Goal: Task Accomplishment & Management: Manage account settings

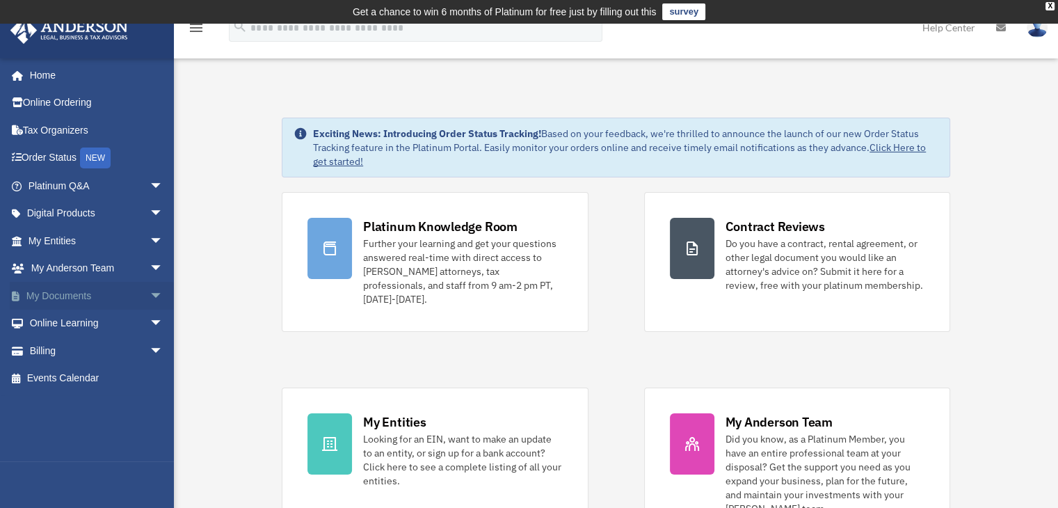
click at [77, 299] on link "My Documents arrow_drop_down" at bounding box center [97, 296] width 175 height 28
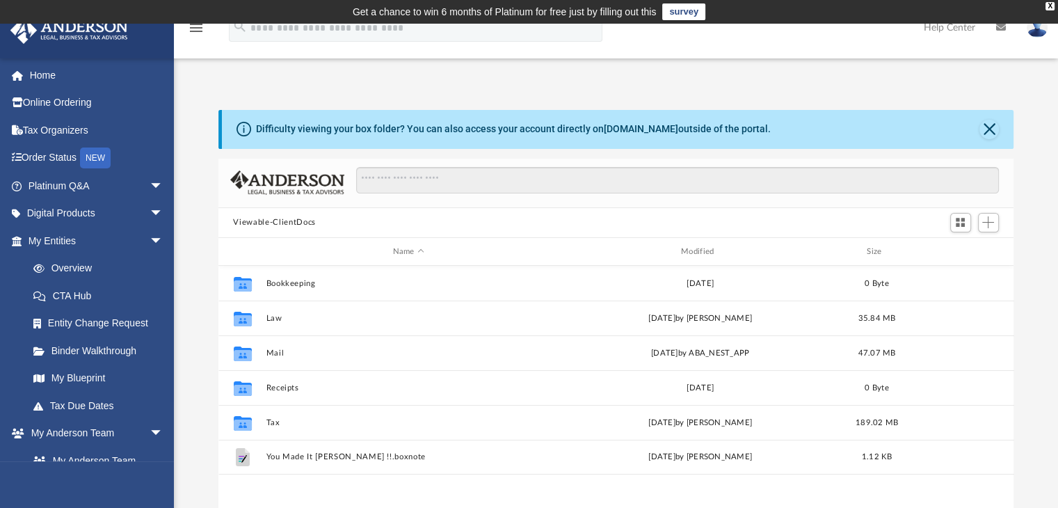
scroll to position [305, 785]
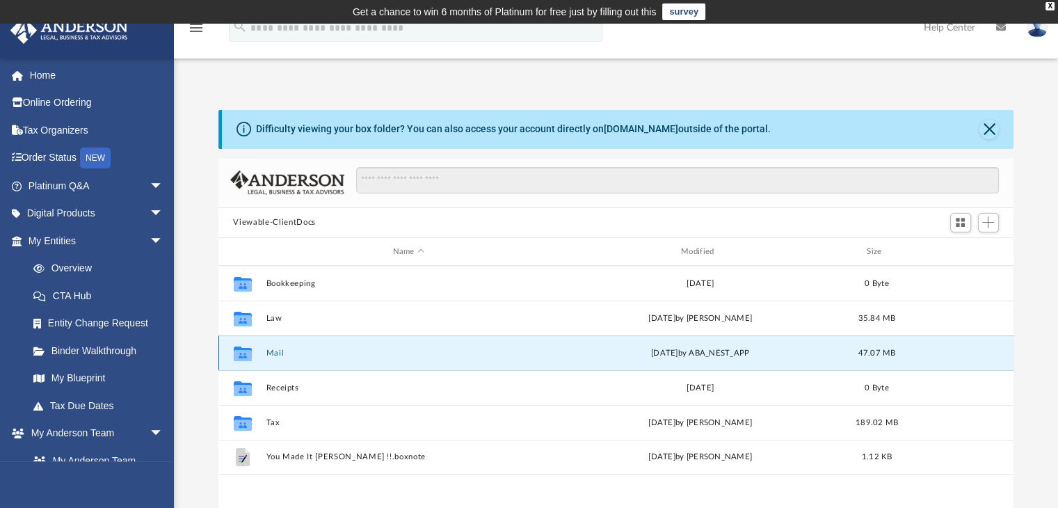
click at [278, 352] on button "Mail" at bounding box center [408, 353] width 285 height 9
click at [259, 351] on div "Collaborated Folder" at bounding box center [242, 353] width 35 height 22
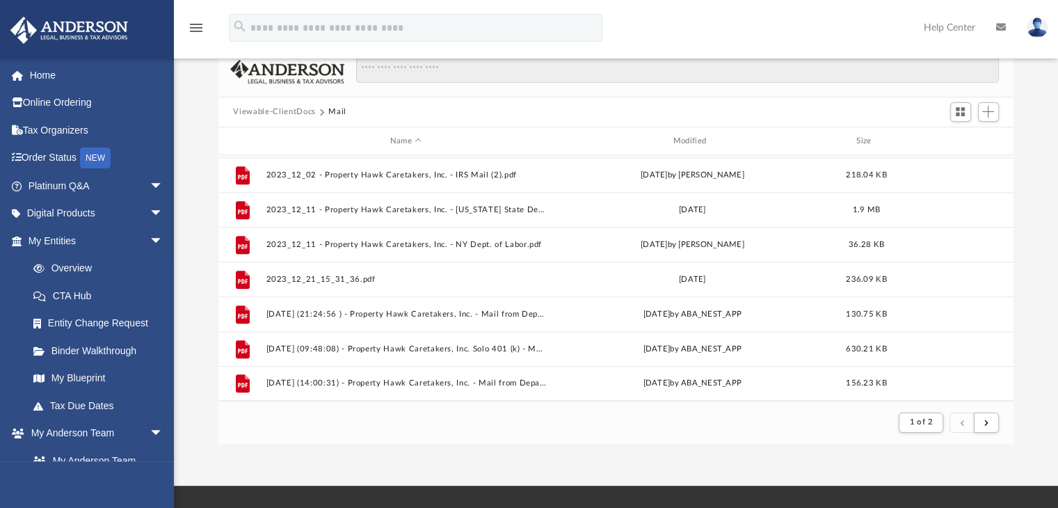
scroll to position [111, 0]
click at [987, 418] on span "submit" at bounding box center [986, 421] width 4 height 8
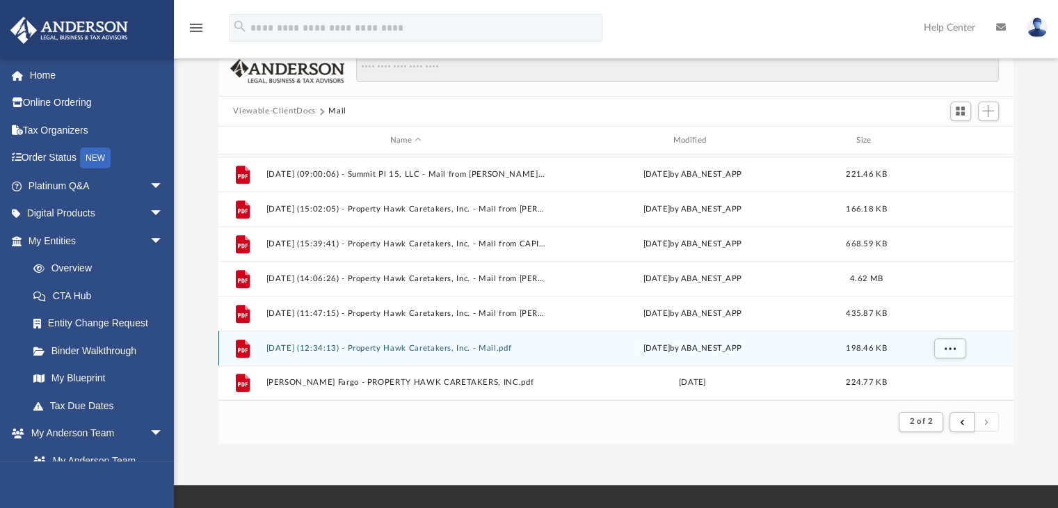
scroll to position [832, 0]
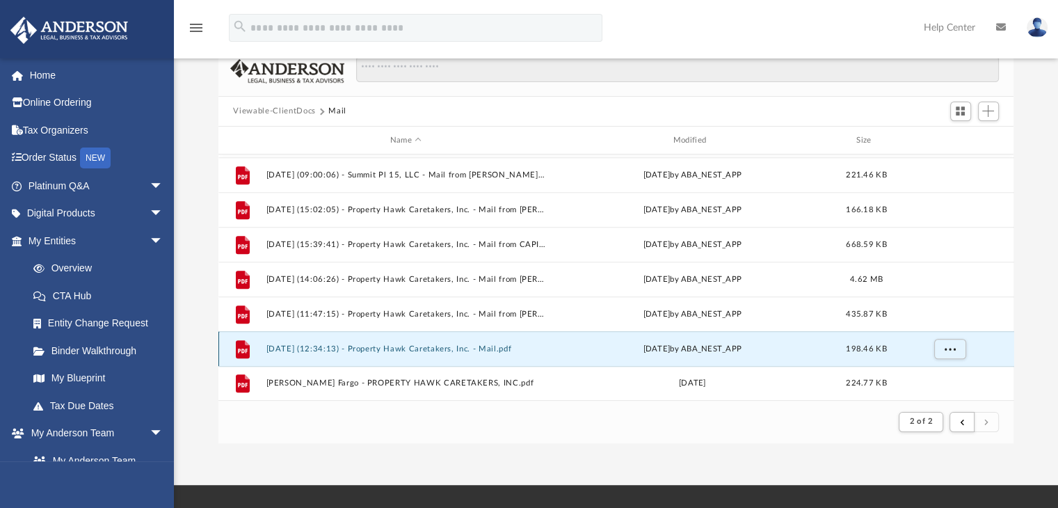
click at [468, 344] on button "[DATE] (12:34:13) - Property Hawk Caretakers, Inc. - Mail.pdf" at bounding box center [406, 348] width 280 height 9
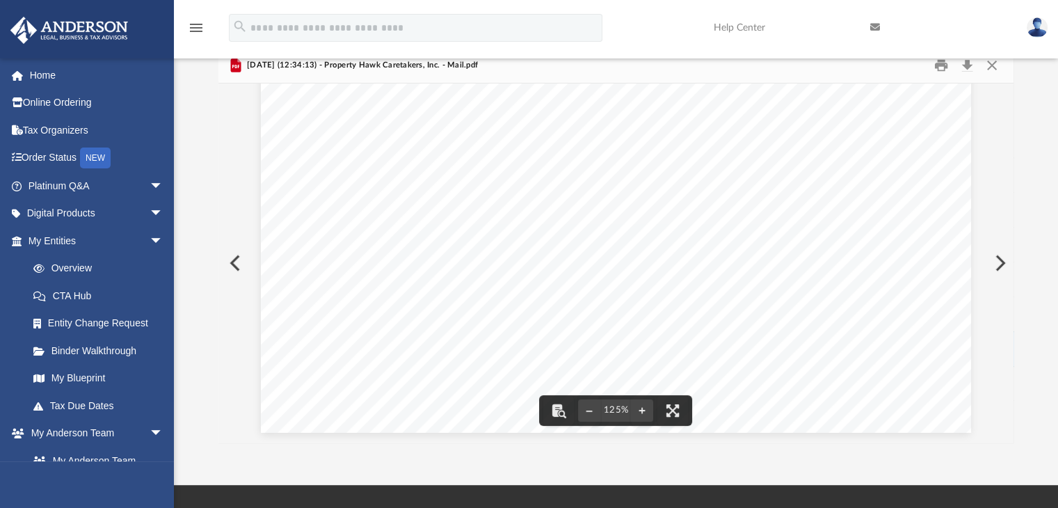
scroll to position [0, 0]
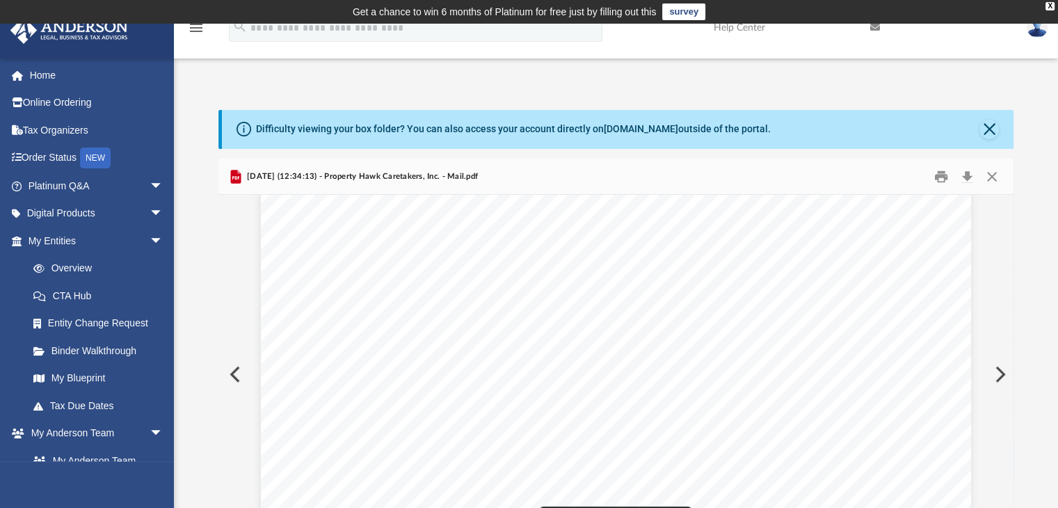
click at [226, 370] on button "Preview" at bounding box center [233, 374] width 31 height 39
click at [999, 370] on button "Preview" at bounding box center [999, 374] width 31 height 39
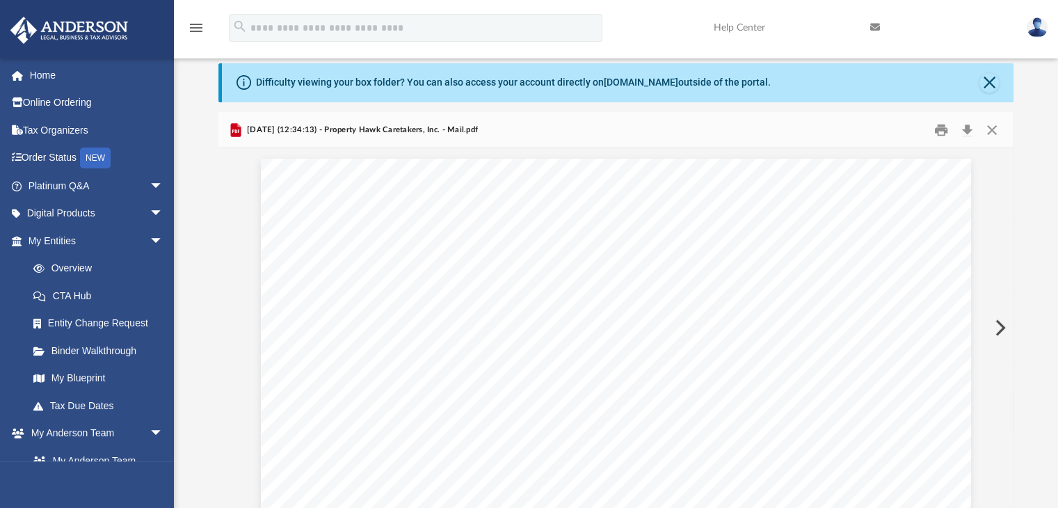
click at [990, 130] on button "Close" at bounding box center [992, 130] width 25 height 22
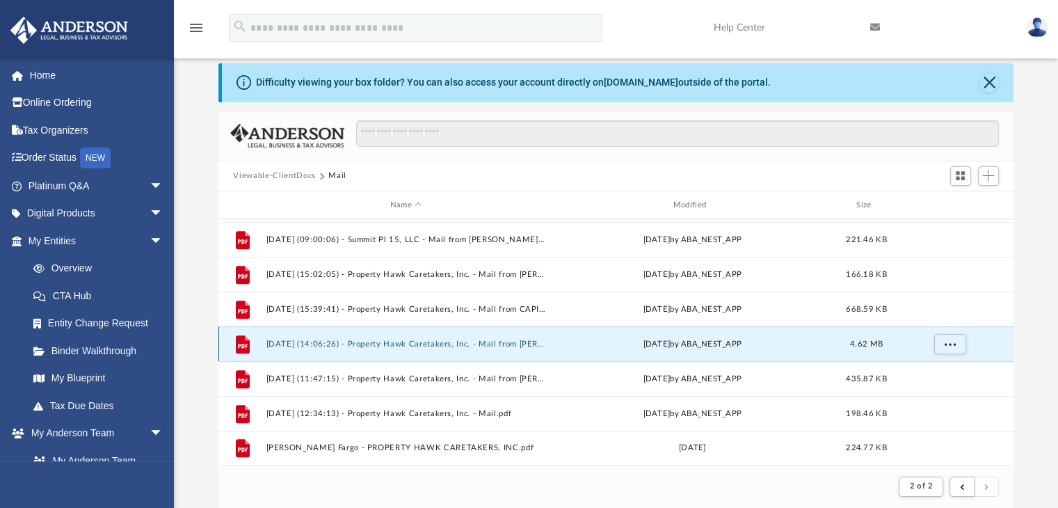
click at [467, 343] on button "[DATE] (14:06:26) - Property Hawk Caretakers, Inc. - Mail from [PERSON_NAME].pdf" at bounding box center [406, 344] width 280 height 9
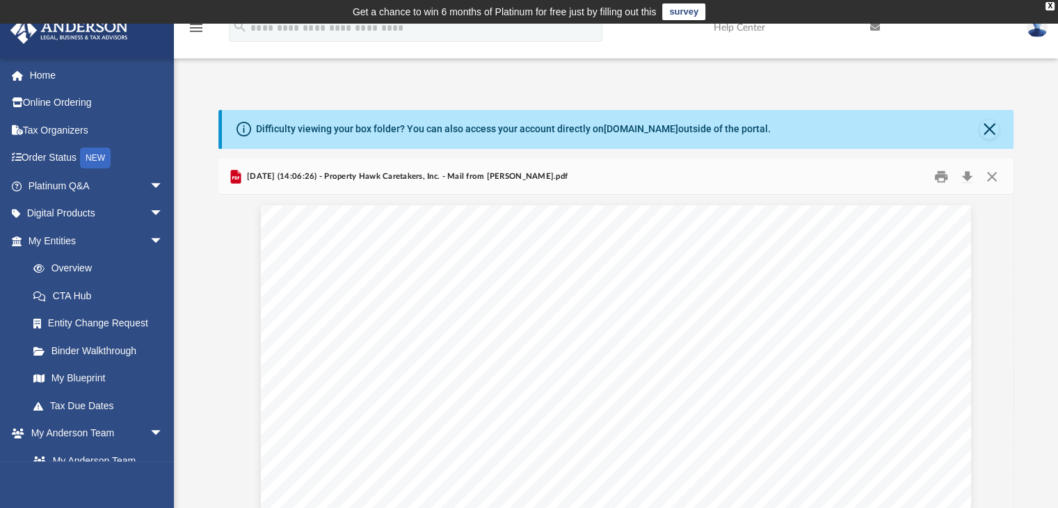
click at [1032, 32] on img at bounding box center [1037, 27] width 21 height 20
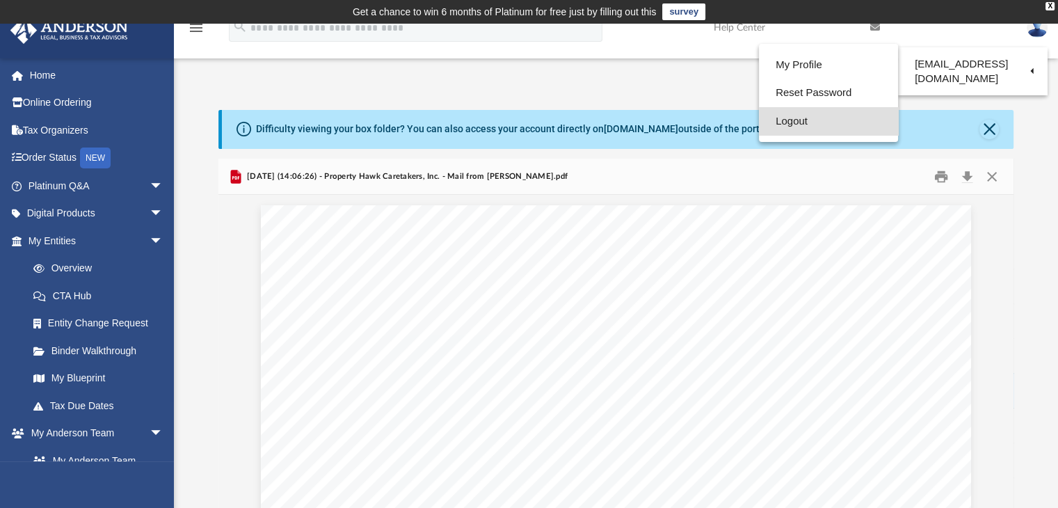
click at [833, 120] on link "Logout" at bounding box center [828, 121] width 139 height 29
